Goal: Task Accomplishment & Management: Manage account settings

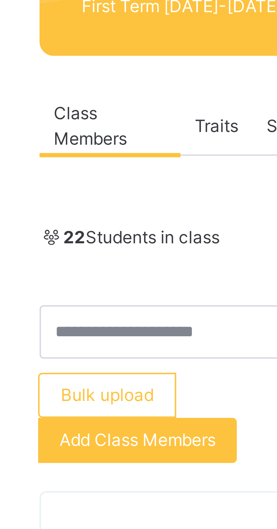
click at [99, 201] on span "Add Class Members" at bounding box center [97, 199] width 31 height 5
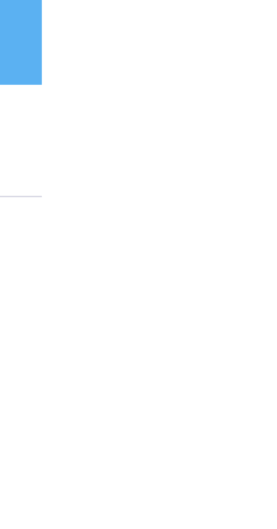
click at [199, 56] on div "Back / K.G 3 A" at bounding box center [172, 56] width 189 height 5
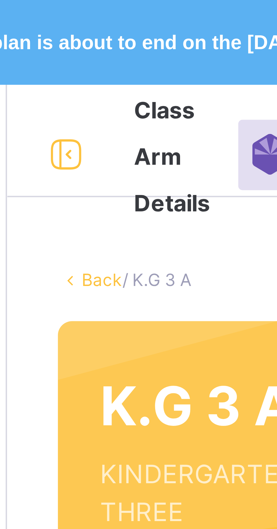
click at [86, 57] on link "Back" at bounding box center [87, 56] width 8 height 4
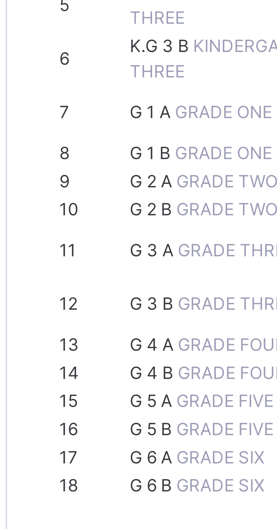
click at [103, 171] on span "K.G 3 B" at bounding box center [98, 169] width 13 height 4
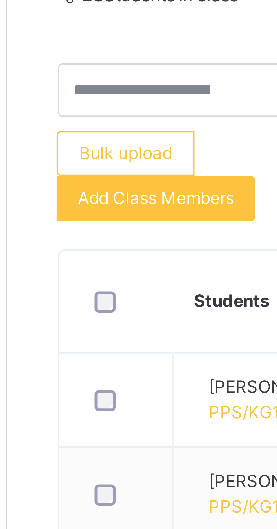
click at [107, 199] on span "Add Class Members" at bounding box center [97, 199] width 31 height 5
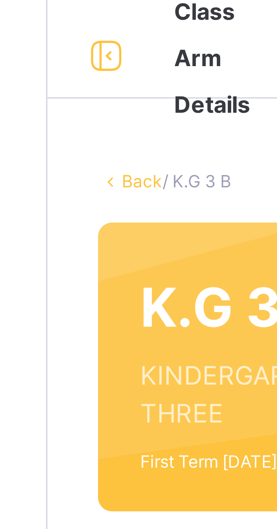
click at [87, 55] on link "Back" at bounding box center [87, 56] width 8 height 4
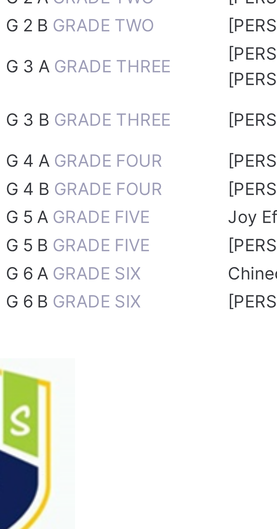
click at [101, 184] on span "G 1 A" at bounding box center [96, 182] width 9 height 4
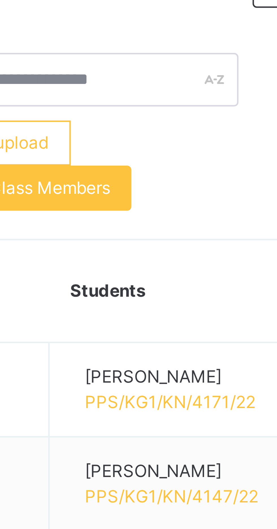
click at [111, 192] on span "Add Class Members" at bounding box center [97, 191] width 31 height 5
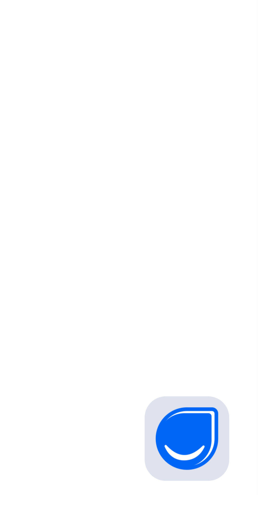
click at [259, 494] on div "Back / G 1 A" at bounding box center [172, 281] width 209 height 529
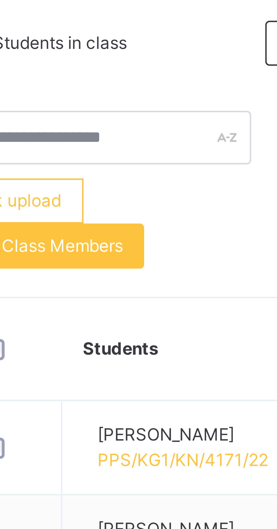
click at [112, 193] on span "Add Class Members" at bounding box center [97, 191] width 31 height 5
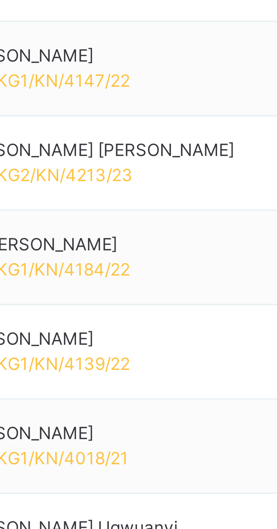
type input "*"
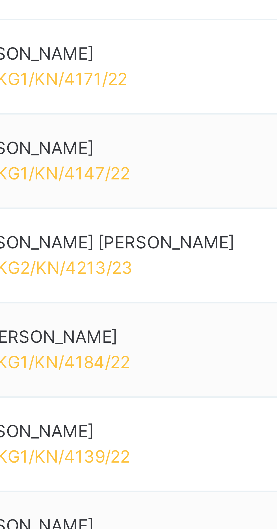
type input "*"
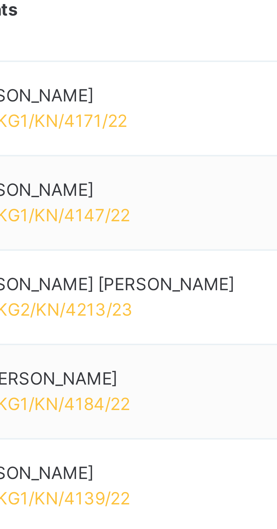
type input "******"
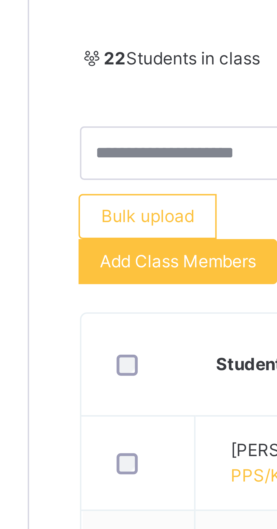
click at [95, 193] on span "Add Class Members" at bounding box center [97, 191] width 31 height 5
